Goal: Task Accomplishment & Management: Use online tool/utility

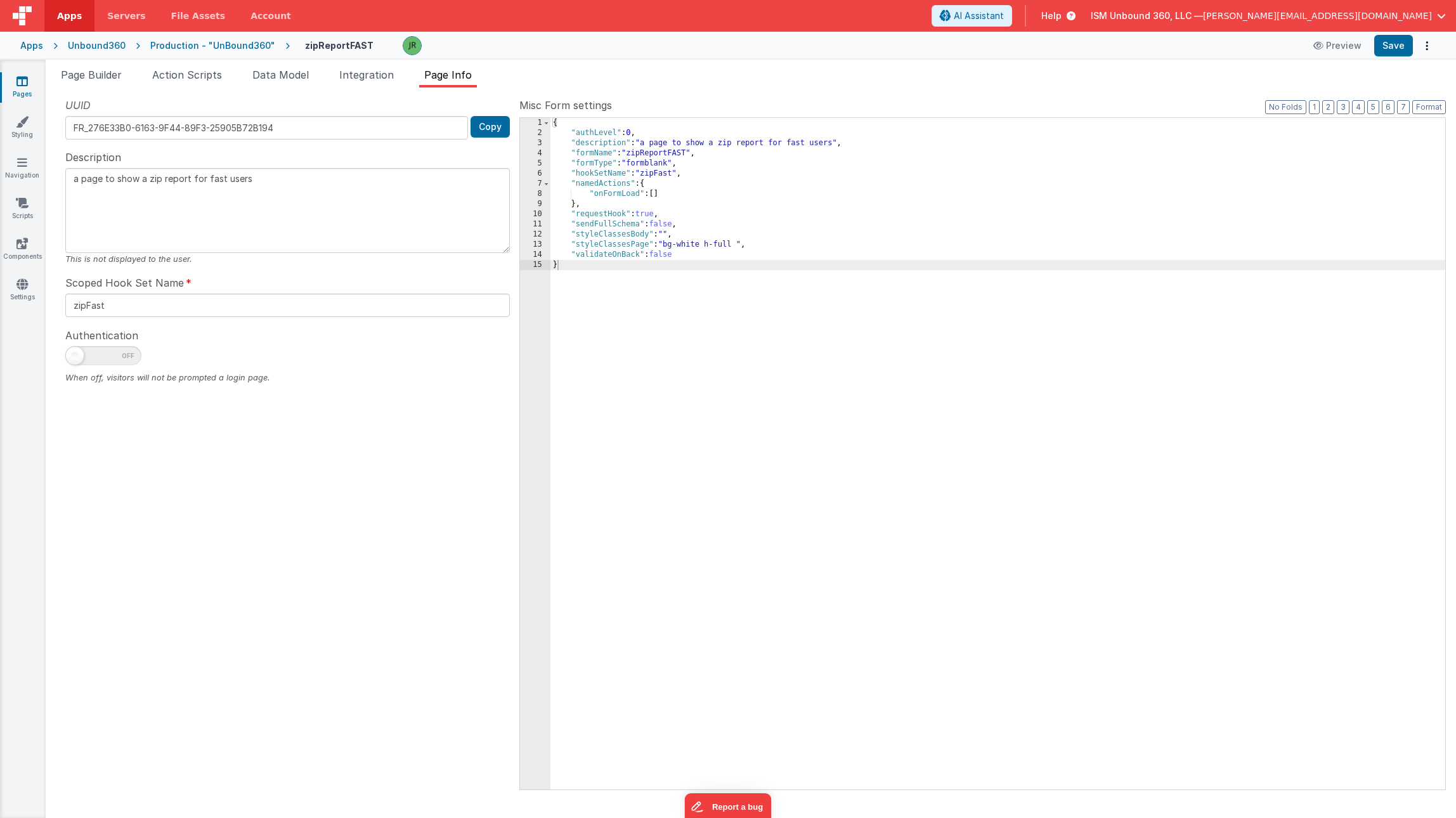
click at [658, 194] on div "{ "authLevel" : 0 , "description" : "a page to show a zip report for fast users…" at bounding box center [997, 464] width 895 height 692
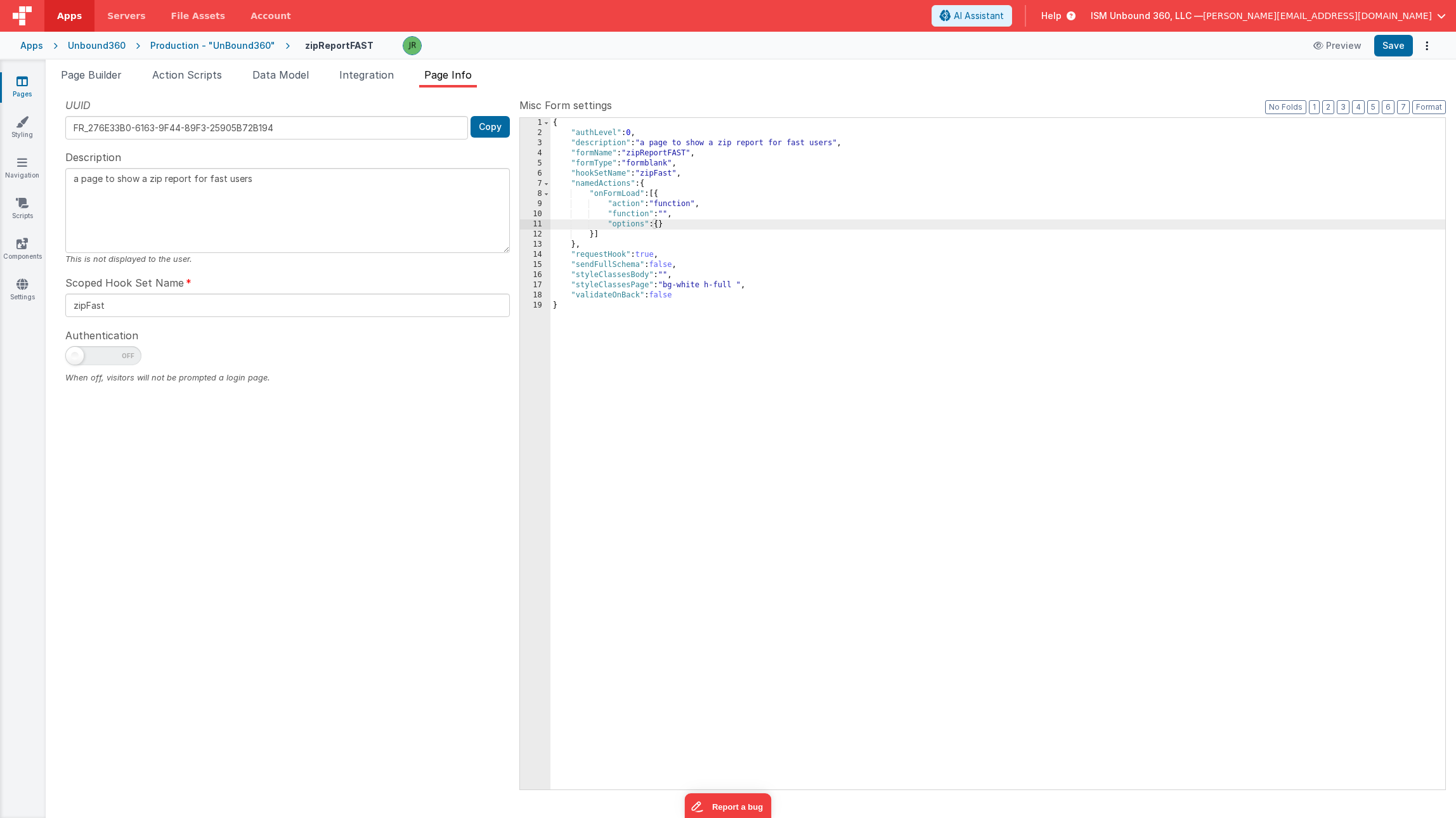
click at [630, 216] on div "{ "authLevel" : 0 , "description" : "a page to show a zip report for fast users…" at bounding box center [997, 464] width 895 height 692
click at [535, 216] on div "10" at bounding box center [535, 214] width 30 height 10
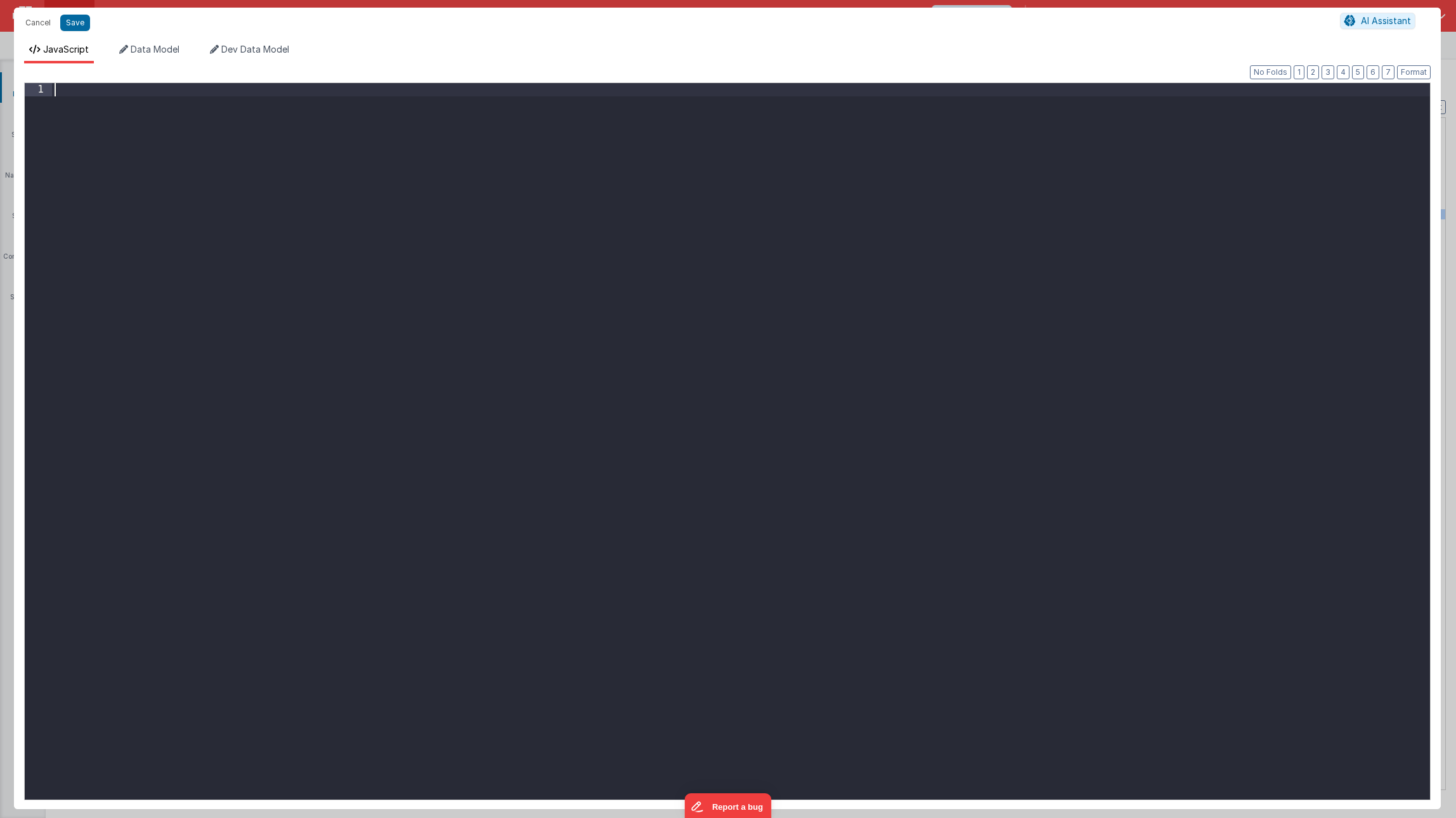
click at [88, 100] on div at bounding box center [741, 454] width 1378 height 743
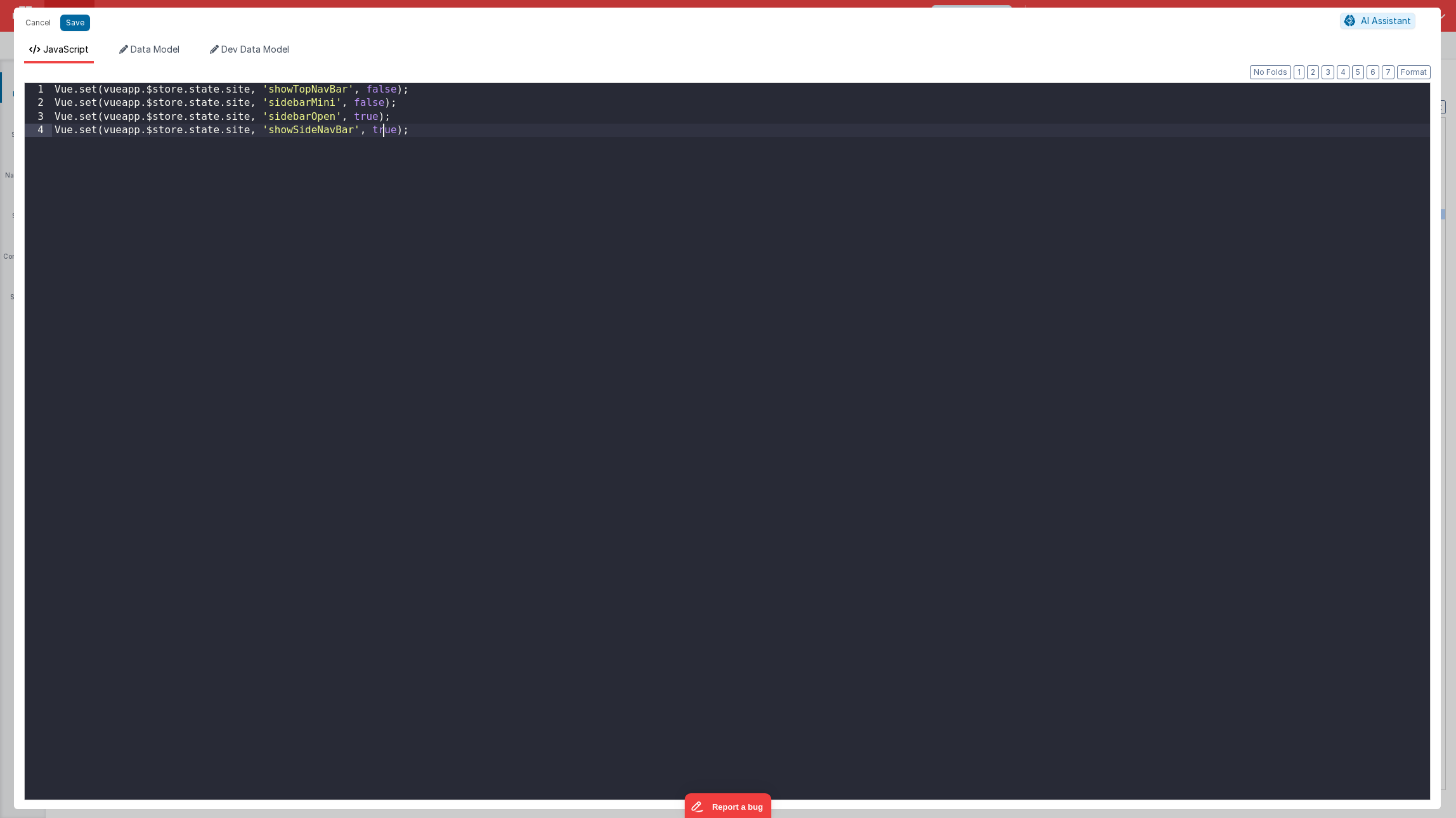
click at [385, 128] on div "Vue . set ( vueapp . $store . state . site , 'showTopNavBar' , false ) ; Vue . …" at bounding box center [741, 454] width 1378 height 743
click at [365, 114] on div "Vue . set ( vueapp . $store . state . site , 'showTopNavBar' , false ) ; Vue . …" at bounding box center [741, 454] width 1378 height 743
click at [72, 20] on button "Save" at bounding box center [75, 23] width 30 height 16
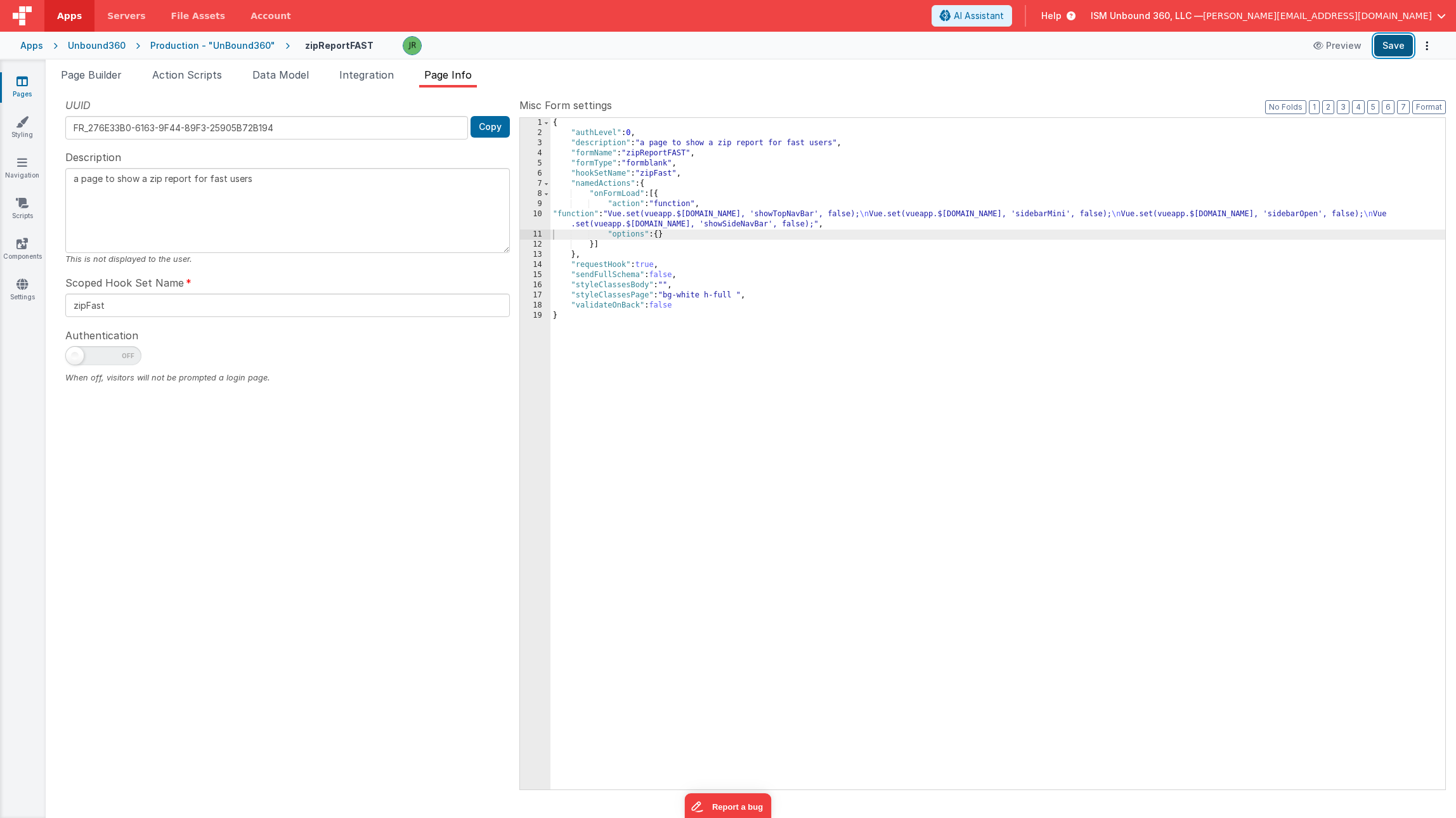
click at [1396, 38] on button "Save" at bounding box center [1393, 45] width 38 height 21
click at [101, 77] on span "Page Builder" at bounding box center [91, 75] width 61 height 13
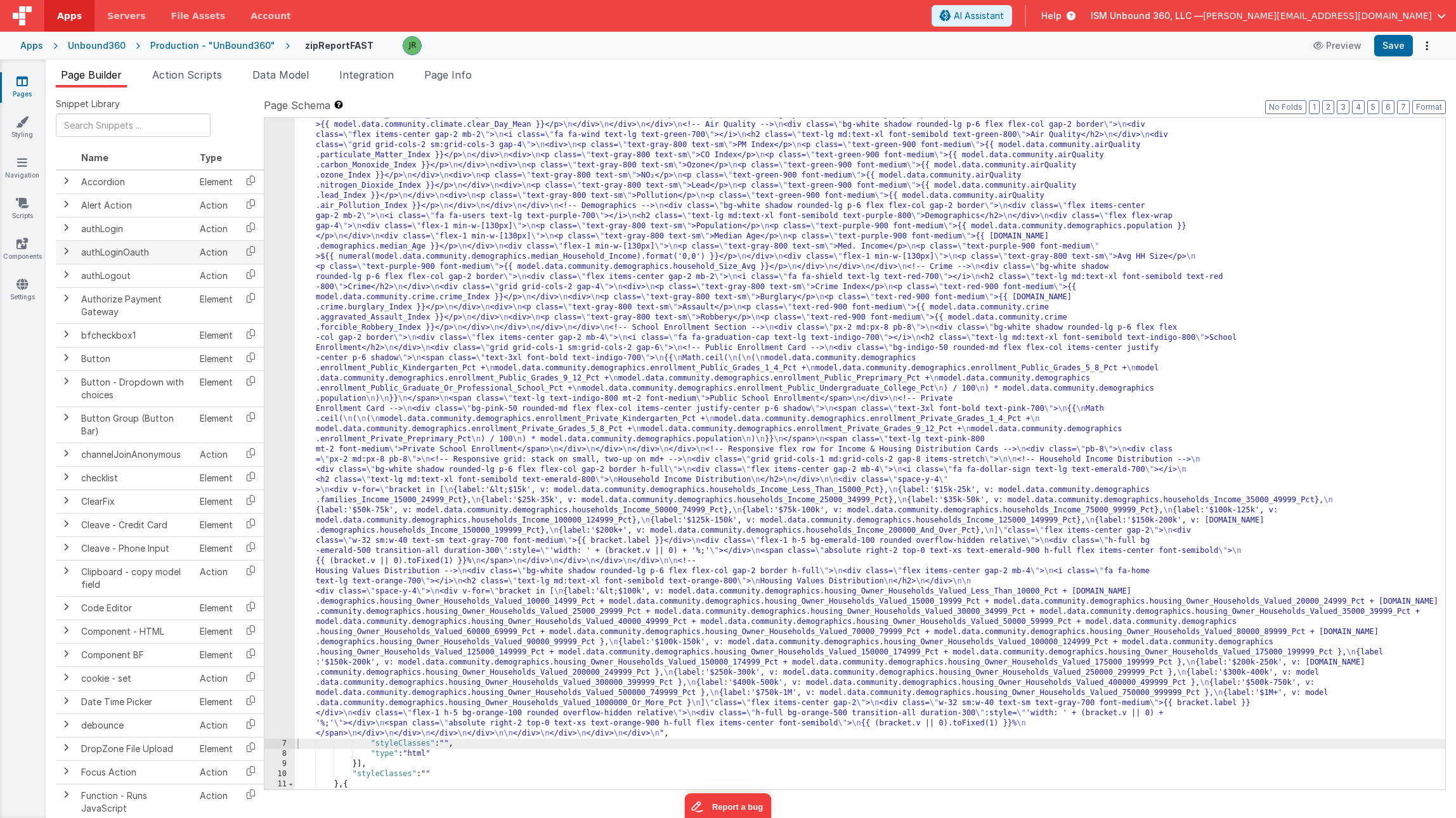
click at [210, 263] on td "Action" at bounding box center [216, 252] width 43 height 24
click at [413, 214] on div ""html" : "<!-- Community Data Overview Layout --> \n <div class= \" w-full \" >…" at bounding box center [870, 724] width 1150 height 1392
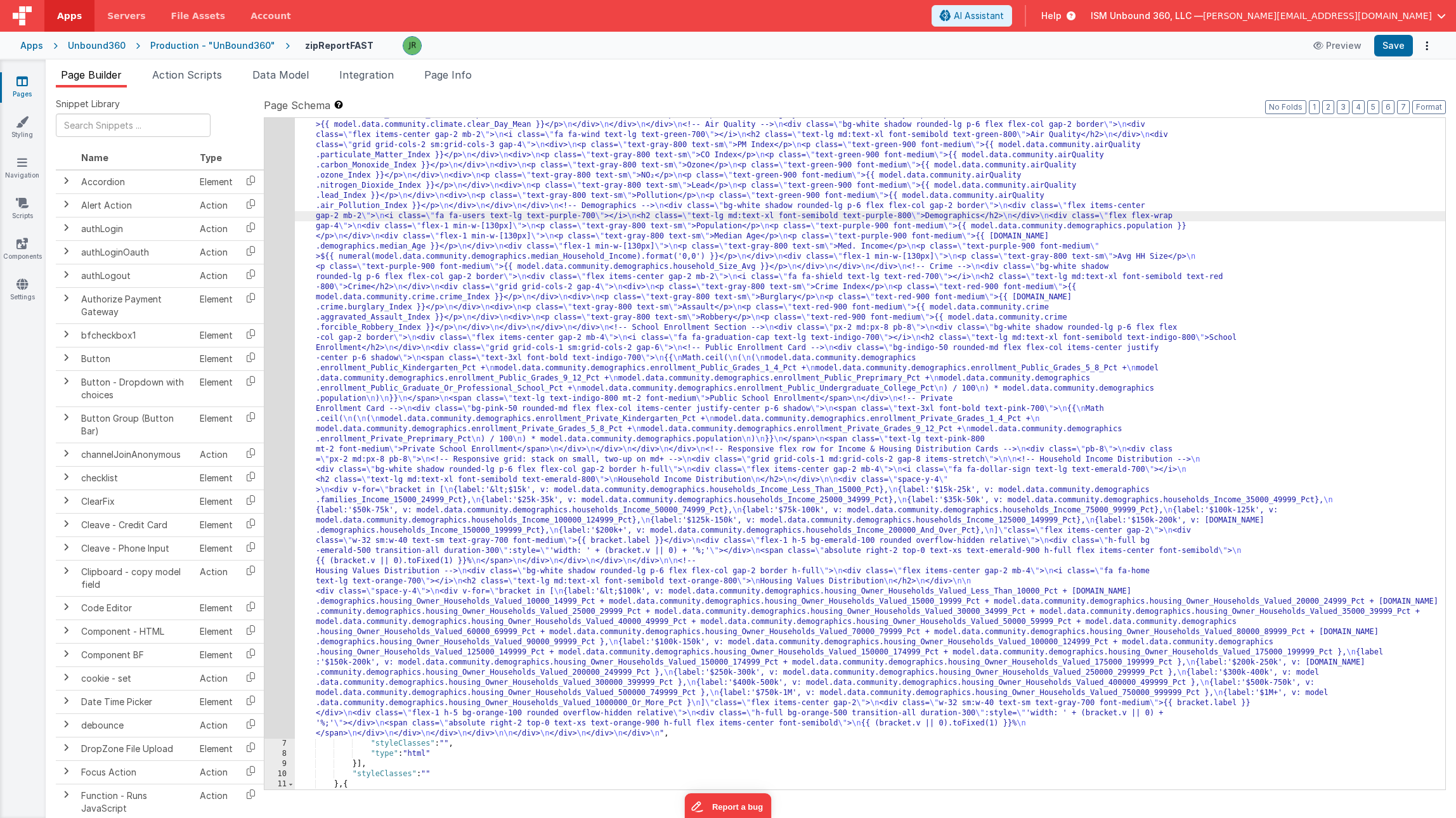
click at [279, 194] on div "6" at bounding box center [279, 384] width 30 height 710
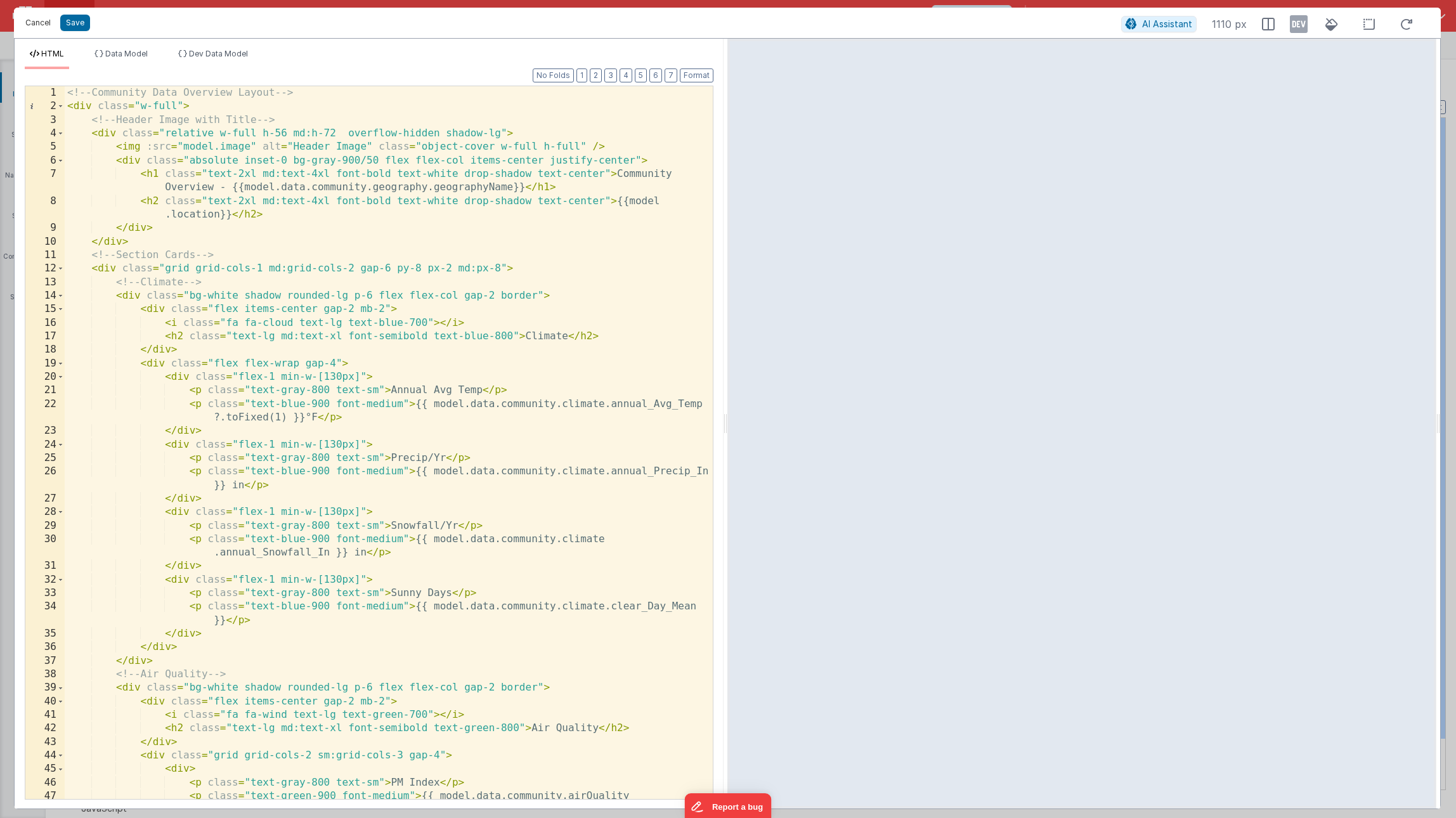
click at [40, 21] on button "Cancel" at bounding box center [38, 23] width 38 height 18
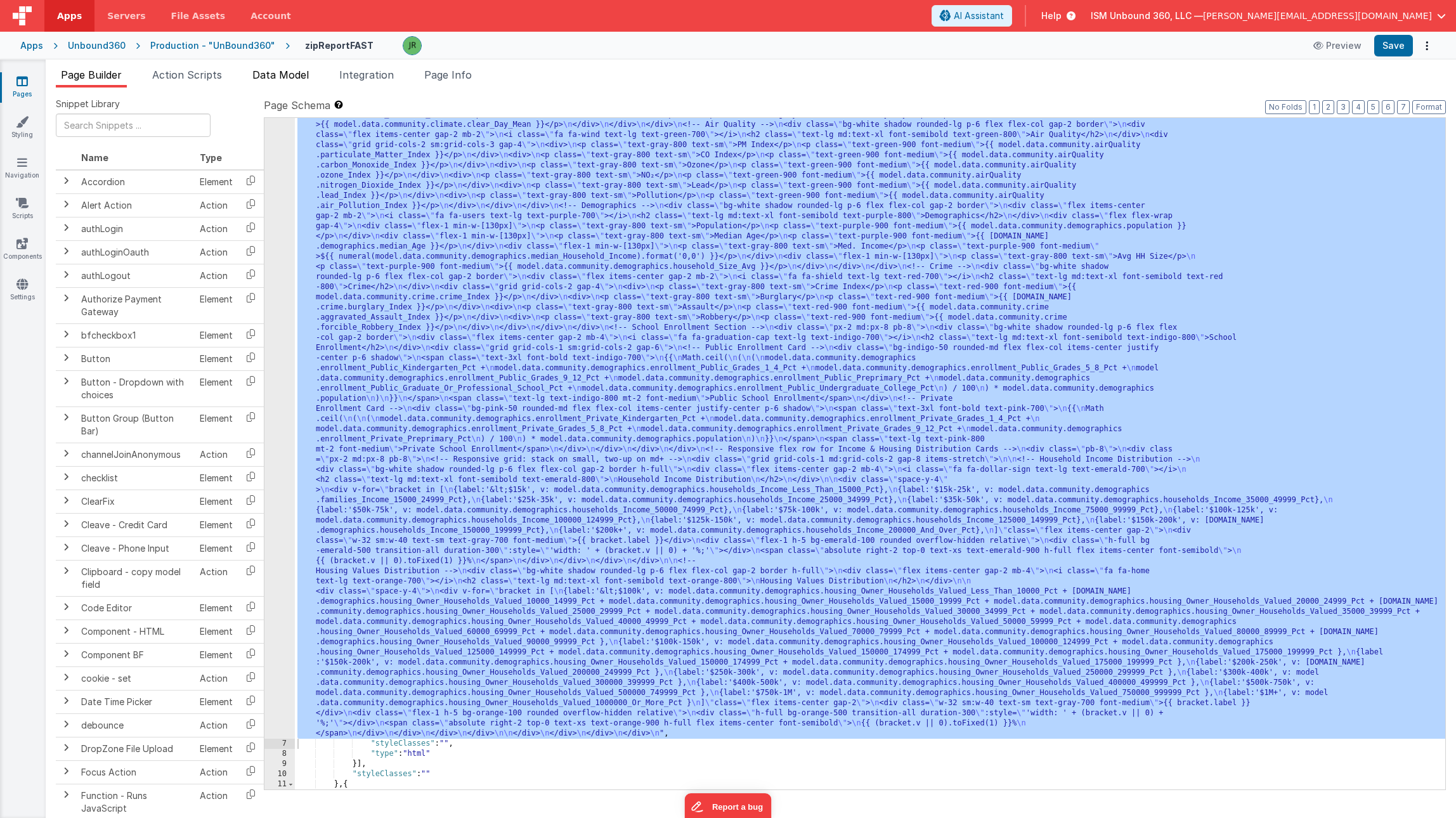
click at [276, 69] on span "Data Model" at bounding box center [281, 75] width 56 height 13
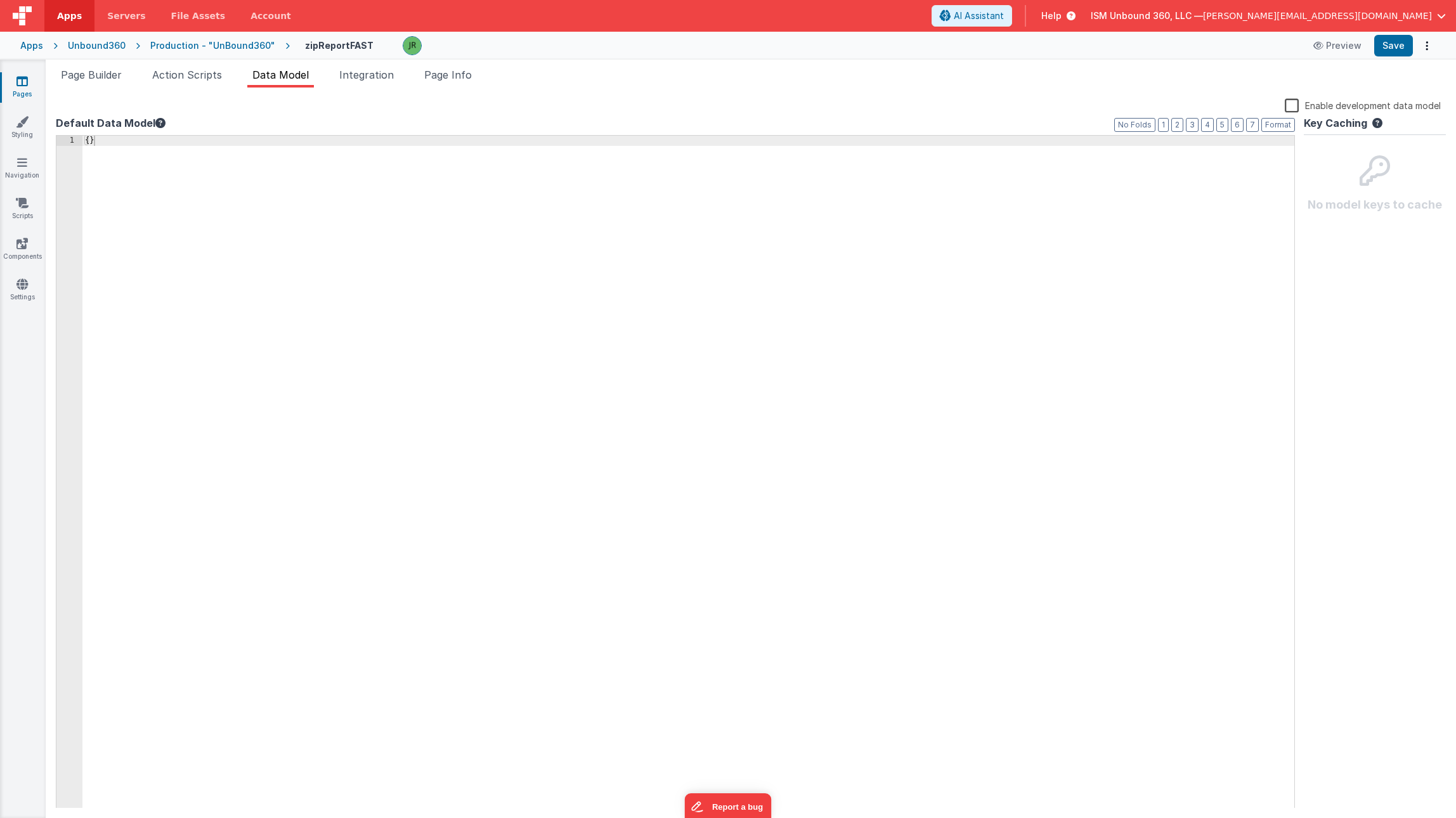
click at [1294, 108] on label "Enable development data model" at bounding box center [1362, 105] width 156 height 15
click at [0, 0] on input "Enable development data model" at bounding box center [0, 0] width 0 height 0
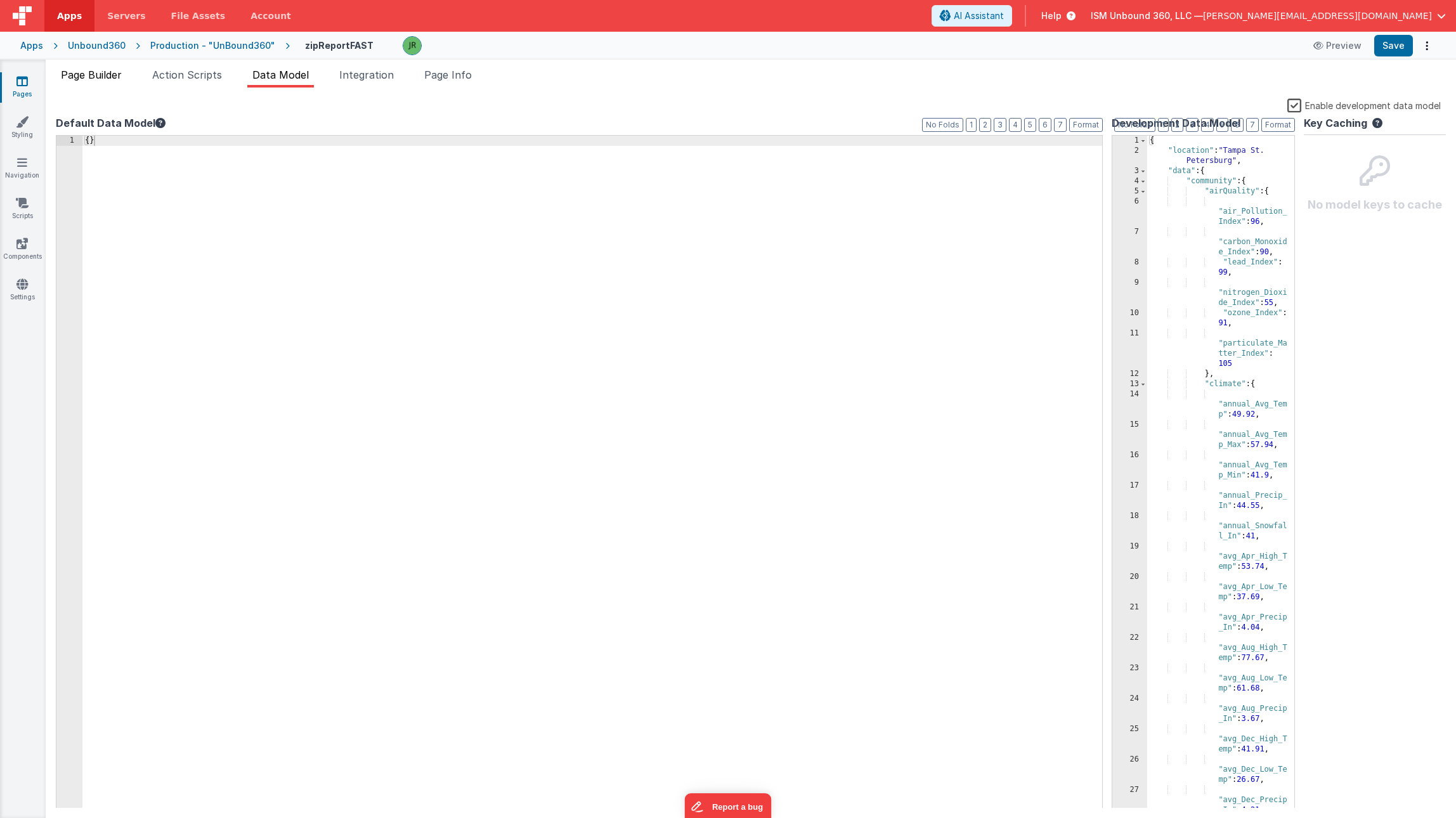
click at [95, 69] on span "Page Builder" at bounding box center [91, 75] width 61 height 13
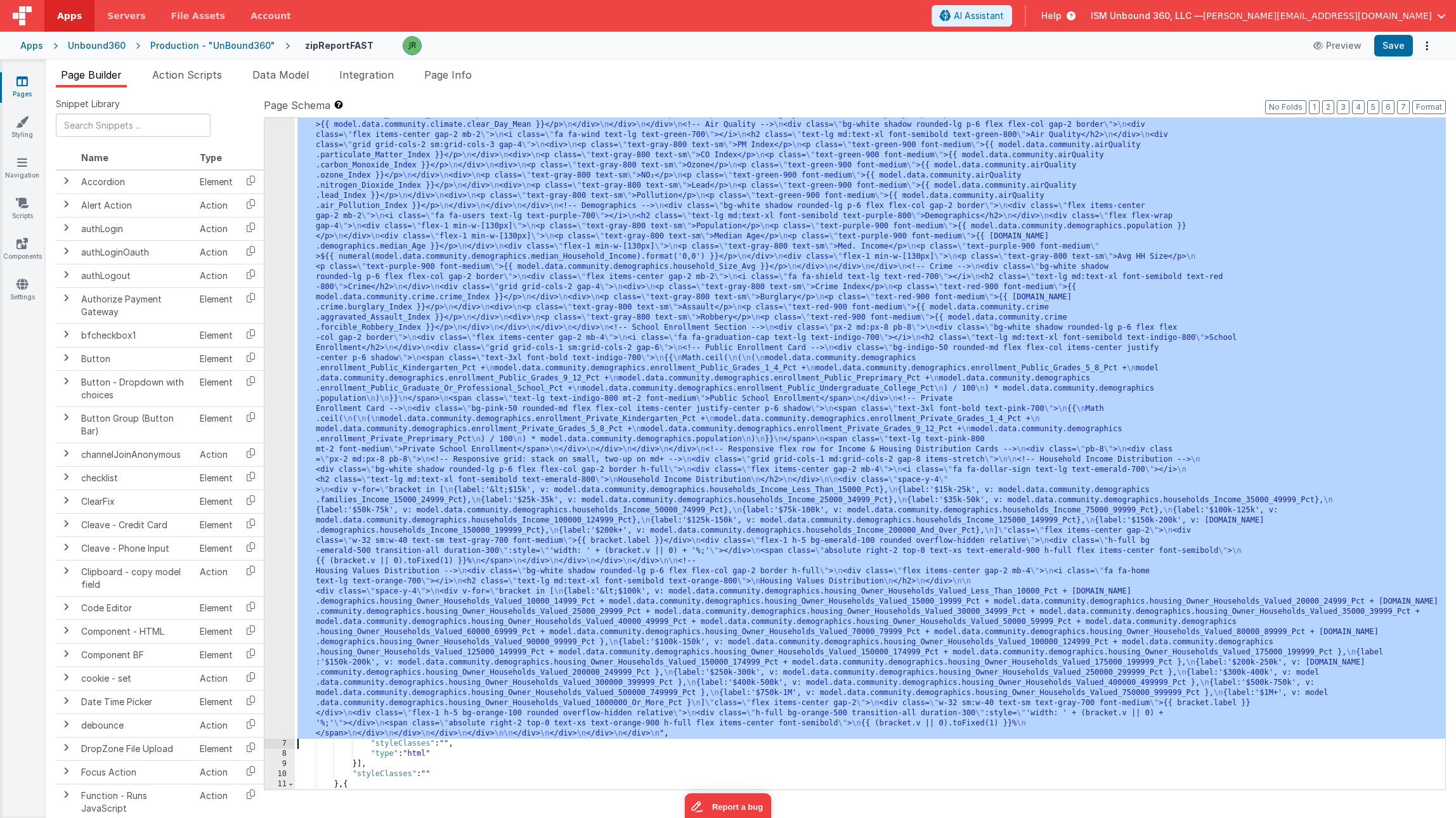
click at [281, 195] on div "6" at bounding box center [279, 384] width 30 height 710
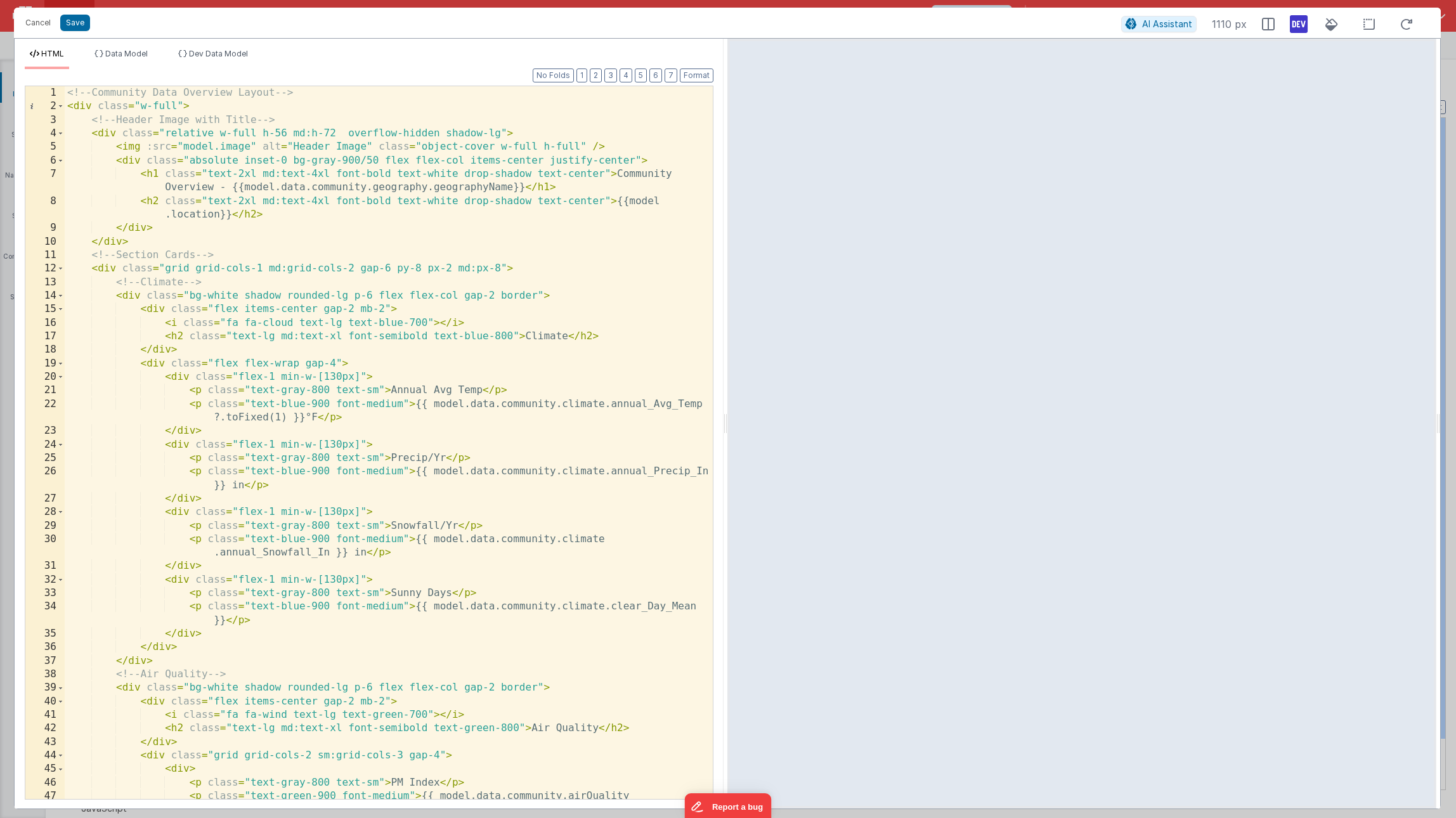
click at [380, 388] on div "<!-- Community Data Overview Layout --> < div class = "w-full" > <!-- Header Im…" at bounding box center [389, 462] width 648 height 752
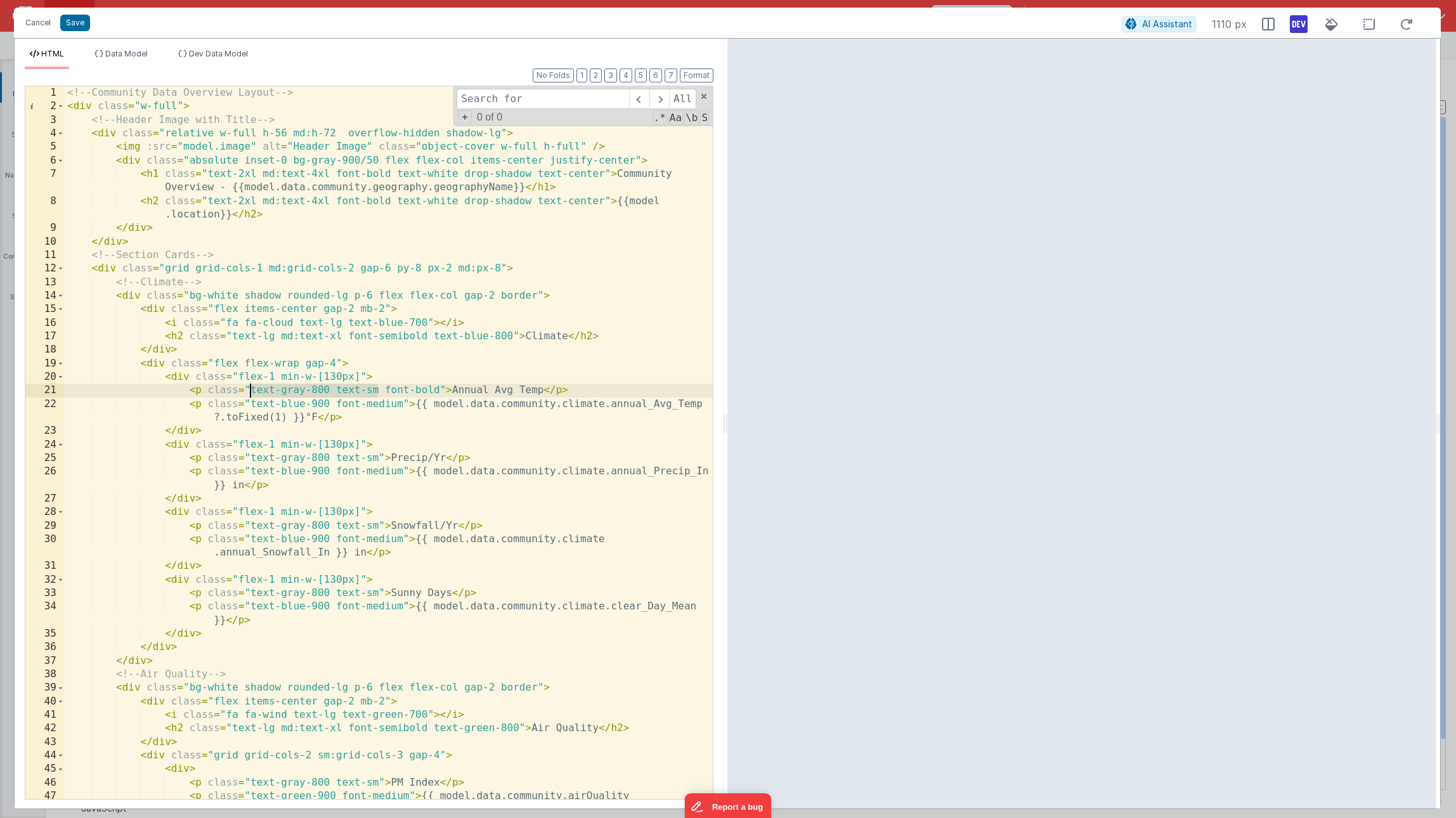
drag, startPoint x: 377, startPoint y: 390, endPoint x: 248, endPoint y: 392, distance: 129.0
click at [248, 392] on div "<!-- Community Data Overview Layout --> < div class = "w-full" > <!-- Header Im…" at bounding box center [389, 462] width 648 height 752
click at [532, 110] on div "All Replace All + 0 of 0 .* Aa \b S" at bounding box center [583, 106] width 259 height 40
paste input "text-gray-800 text-sm"
type input "text-gray-800 text-sm"
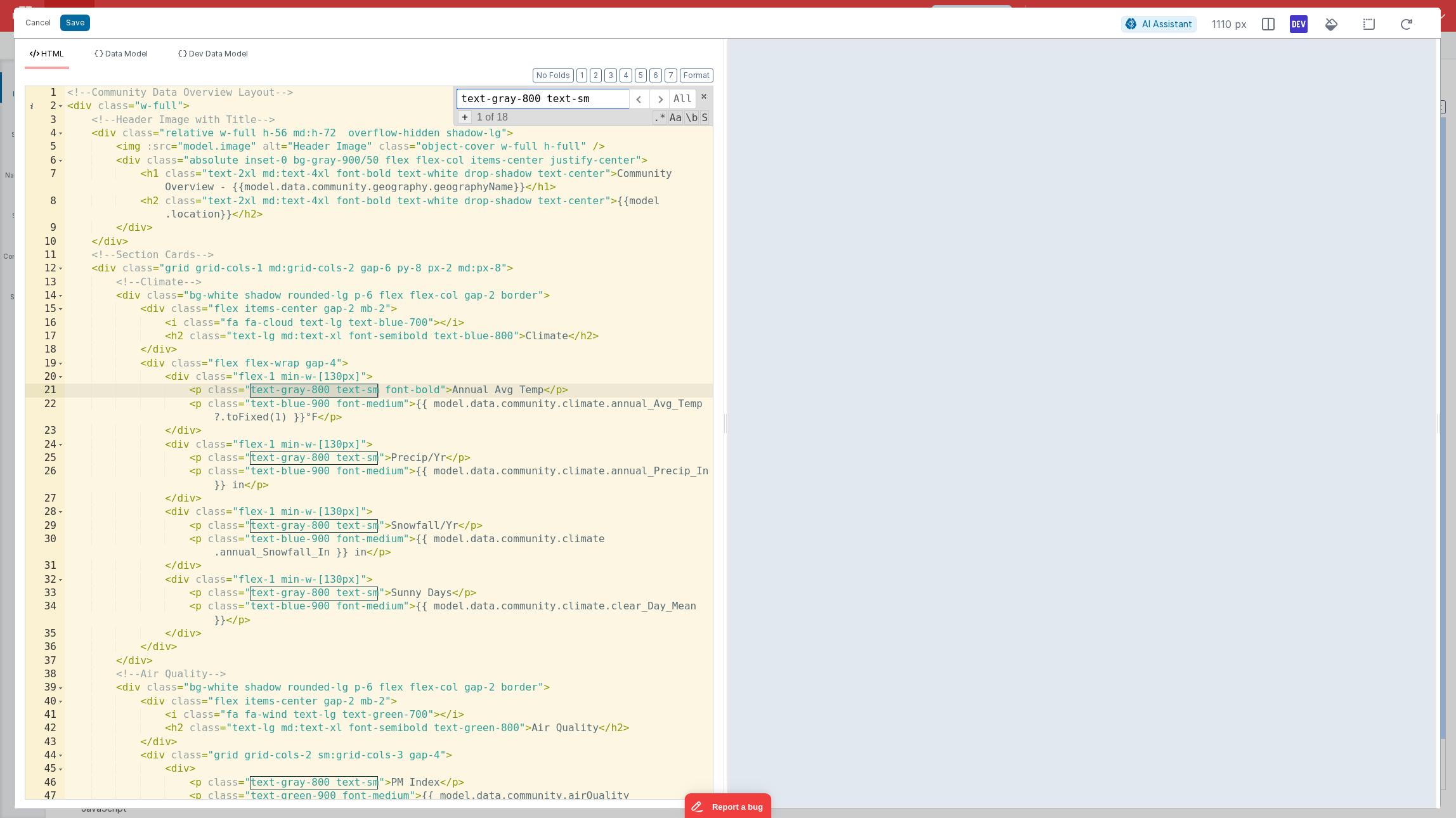
click at [464, 120] on span "+" at bounding box center [464, 117] width 14 height 13
click at [471, 123] on input at bounding box center [543, 121] width 173 height 20
paste input "text-gray-800 text-sm"
type input "text-gray-800 text-sm font-bold"
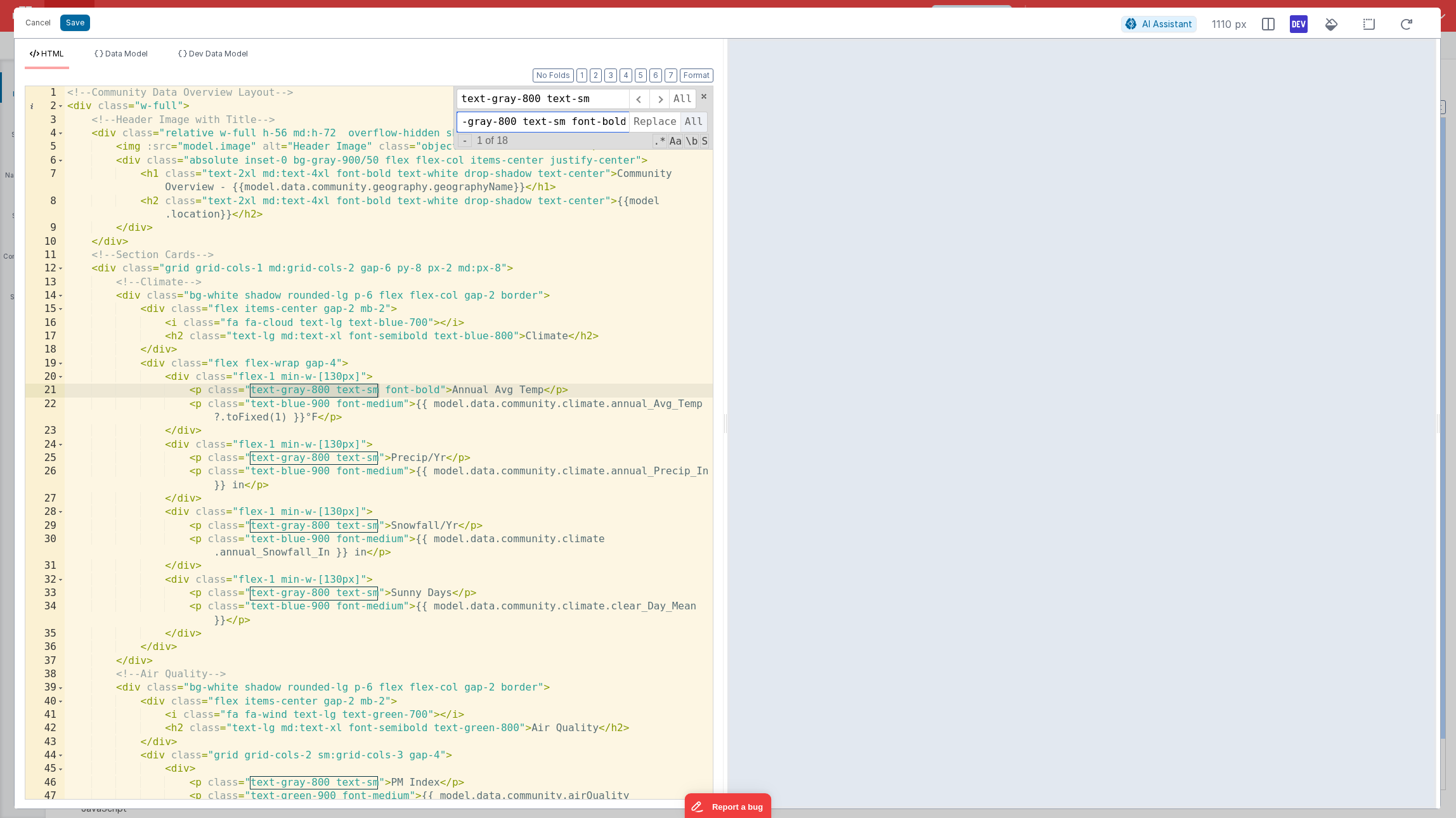
click at [687, 117] on span "All" at bounding box center [693, 121] width 27 height 20
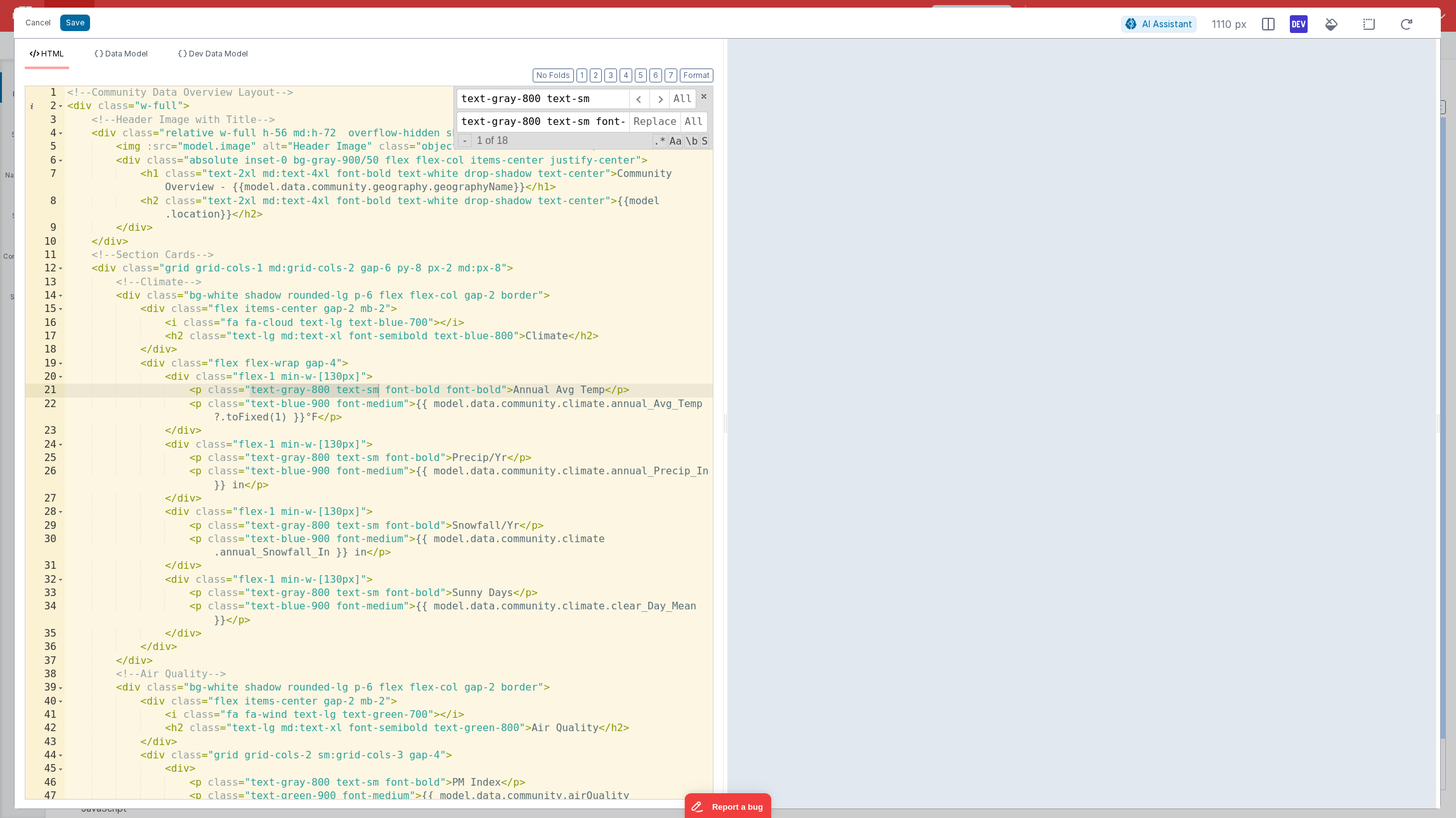
click at [402, 402] on div "<!-- Community Data Overview Layout --> < div class = "w-full" > <!-- Header Im…" at bounding box center [389, 462] width 648 height 752
drag, startPoint x: 594, startPoint y: 100, endPoint x: 433, endPoint y: 106, distance: 161.1
click at [433, 106] on div "<!-- Community Data Overview Layout --> < div class = "w-full" > <!-- Header Im…" at bounding box center [389, 442] width 648 height 712
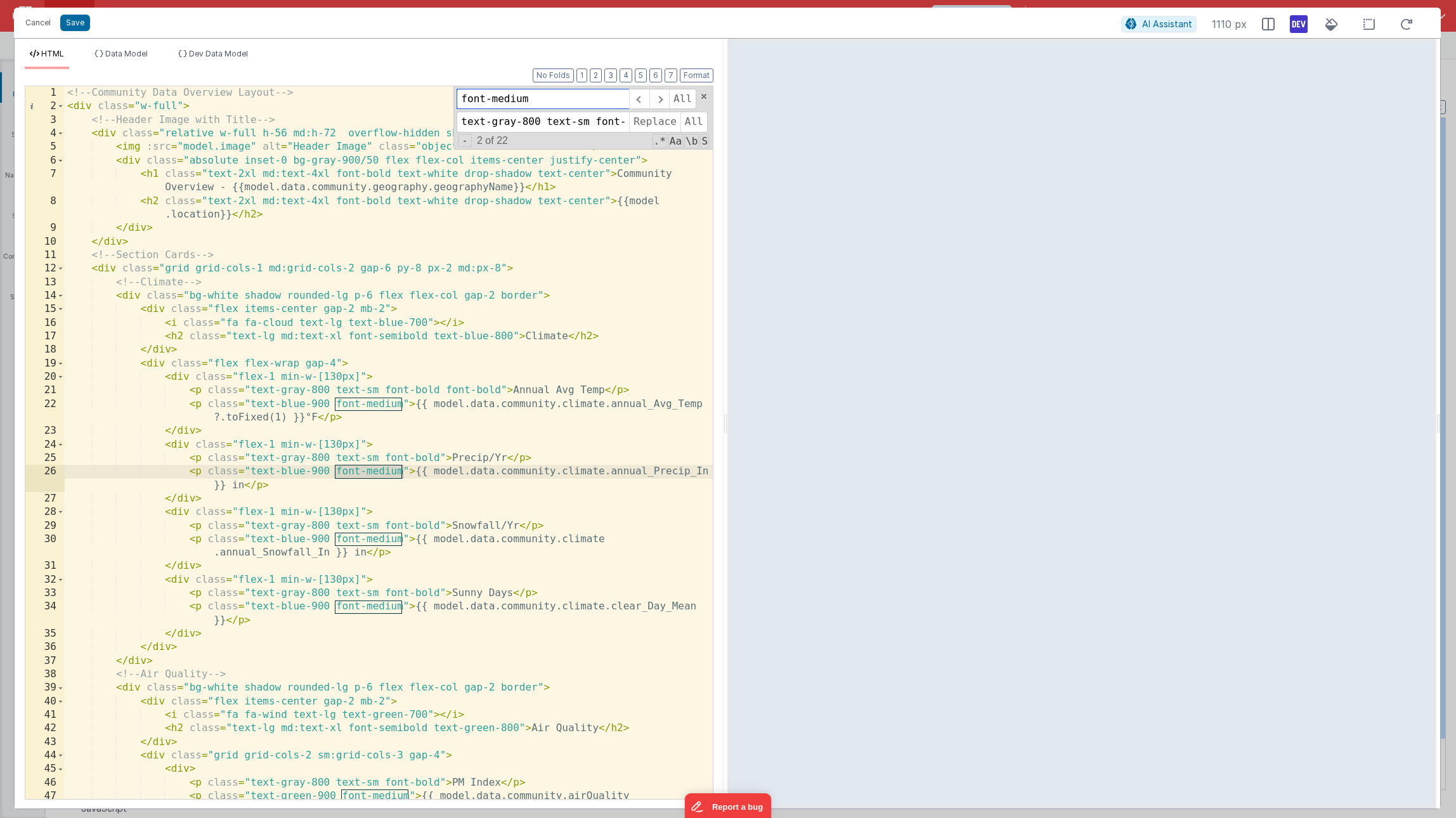
type input "font-medium"
drag, startPoint x: 460, startPoint y: 122, endPoint x: 633, endPoint y: 122, distance: 173.0
click at [633, 122] on div "text-gray-800 text-sm font-bold Replace All" at bounding box center [583, 121] width 253 height 20
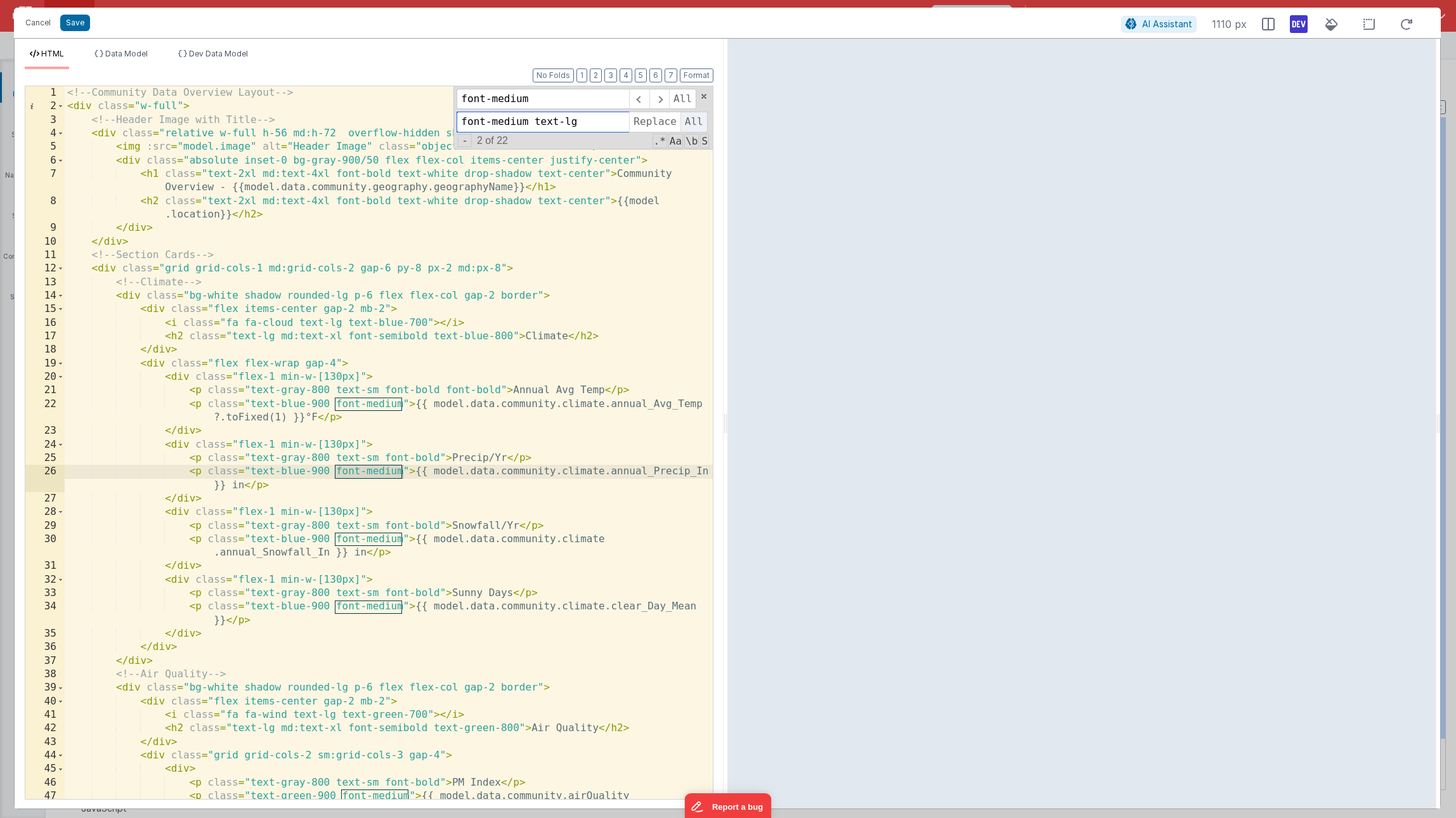
type input "font-medium text-lg"
click at [689, 119] on span "All" at bounding box center [693, 121] width 27 height 20
click at [72, 23] on button "Save" at bounding box center [75, 23] width 30 height 16
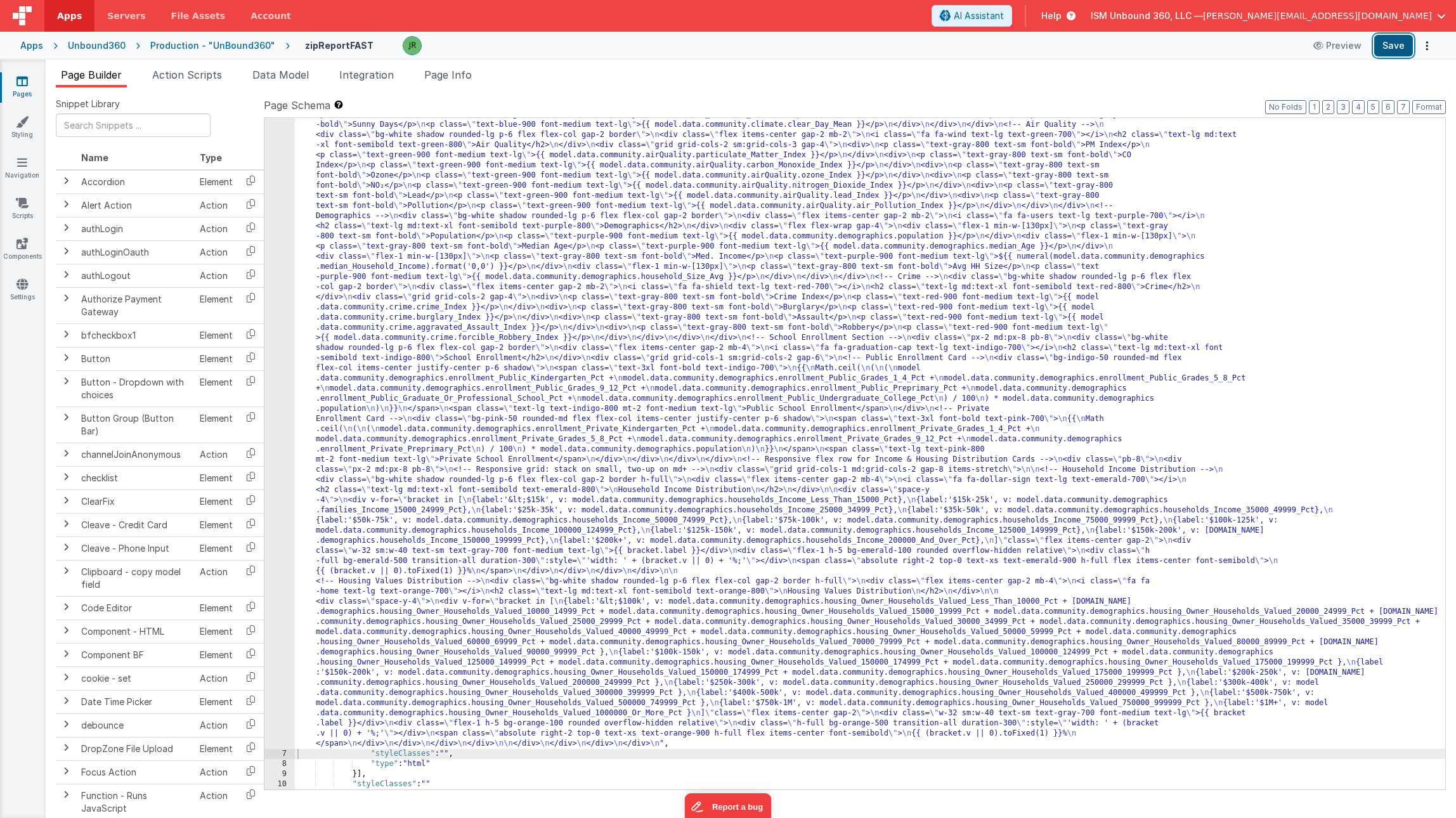
click at [1392, 47] on button "Save" at bounding box center [1393, 45] width 38 height 21
click at [1389, 38] on button "Save" at bounding box center [1393, 45] width 38 height 21
